Goal: Task Accomplishment & Management: Manage account settings

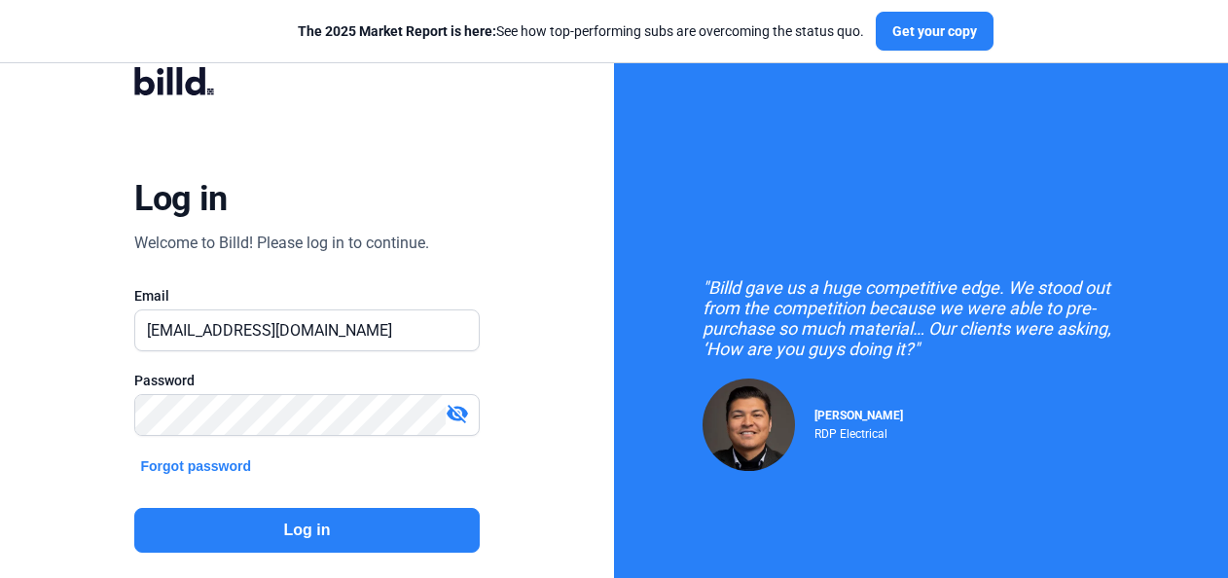
click at [345, 520] on button "Log in" at bounding box center [306, 530] width 345 height 45
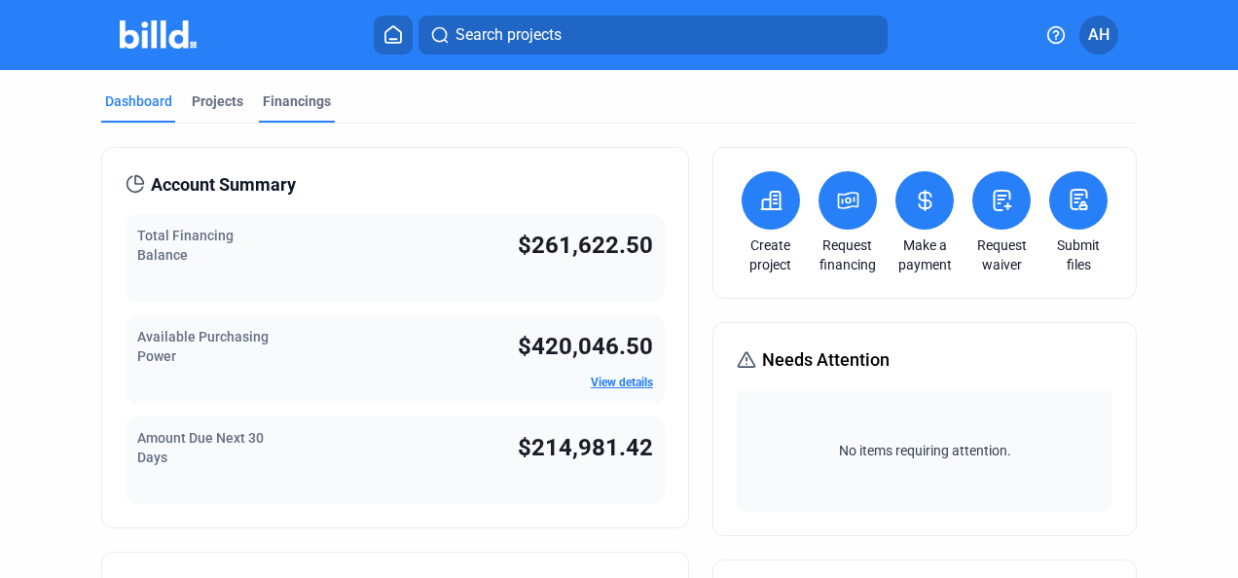
click at [320, 97] on div "Financings" at bounding box center [297, 100] width 68 height 19
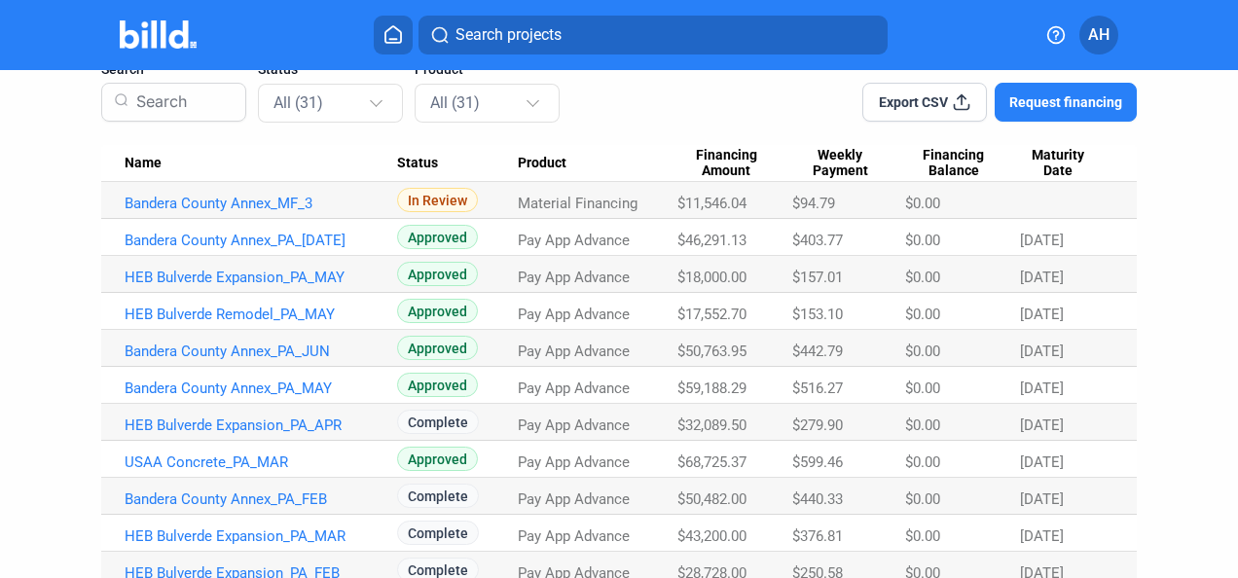
scroll to position [149, 0]
